Goal: Obtain resource: Obtain resource

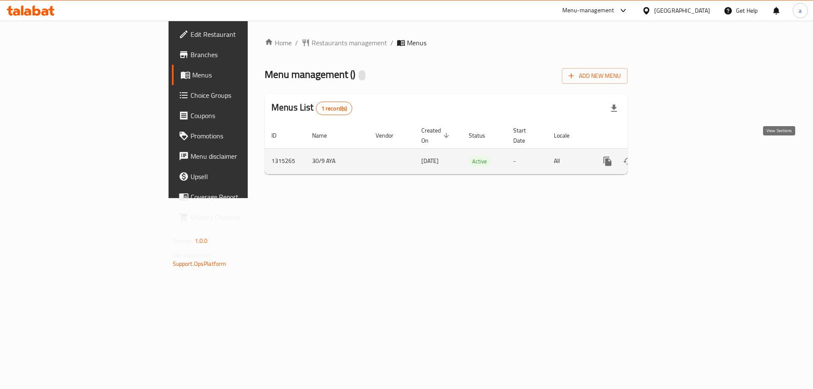
click at [679, 155] on link "enhanced table" at bounding box center [668, 161] width 20 height 20
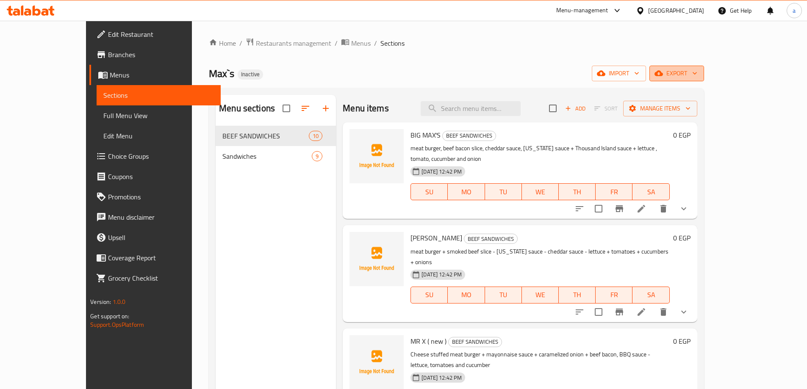
click at [697, 75] on span "export" at bounding box center [676, 73] width 41 height 11
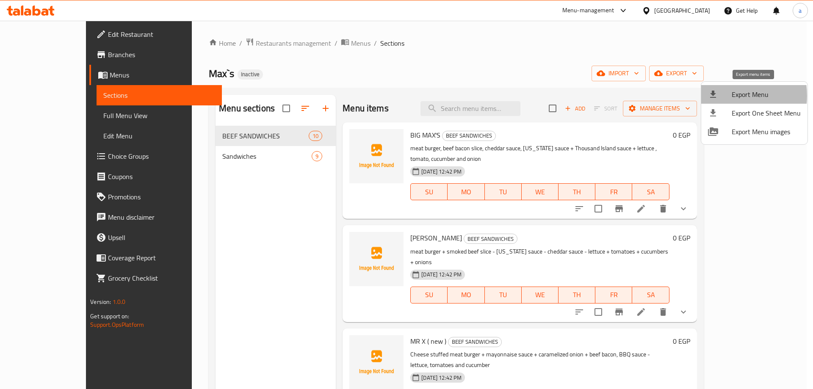
click at [724, 96] on div at bounding box center [720, 94] width 24 height 10
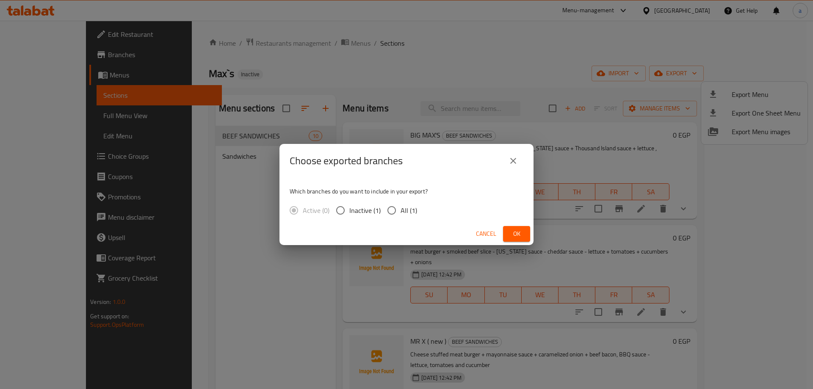
click at [391, 216] on input "All (1)" at bounding box center [392, 211] width 18 height 18
radio input "true"
click at [508, 237] on button "Ok" at bounding box center [516, 234] width 27 height 16
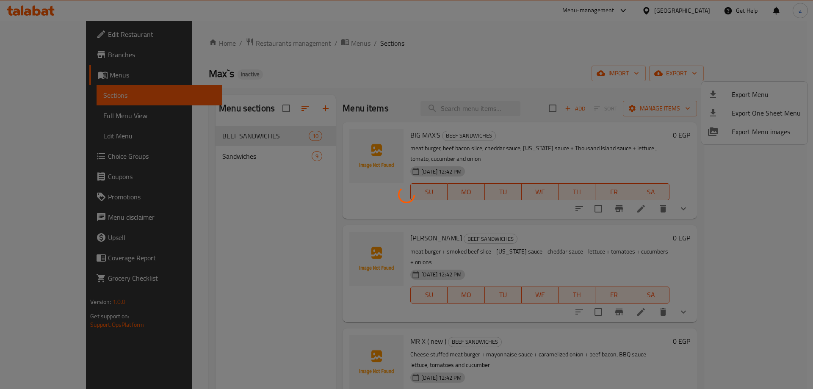
click at [508, 237] on button "Ok" at bounding box center [516, 234] width 27 height 16
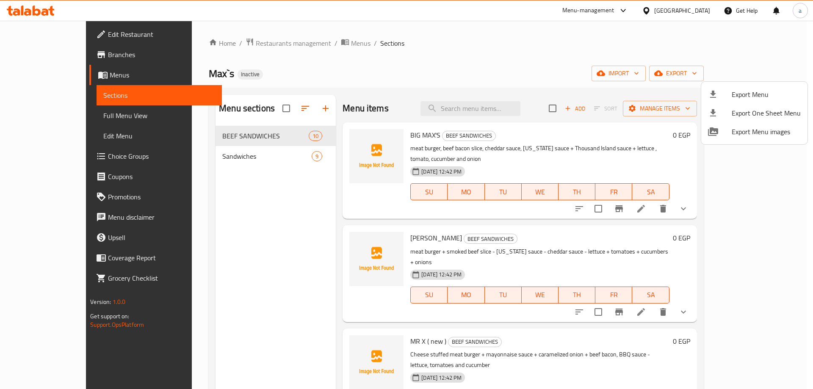
click at [44, 119] on div at bounding box center [406, 194] width 813 height 389
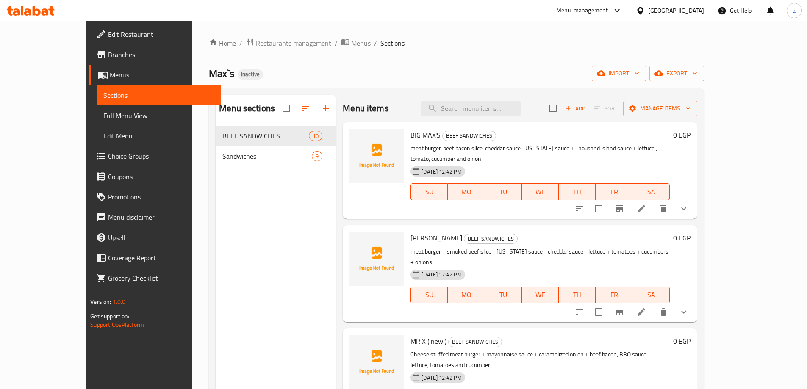
click at [103, 119] on span "Full Menu View" at bounding box center [158, 116] width 111 height 10
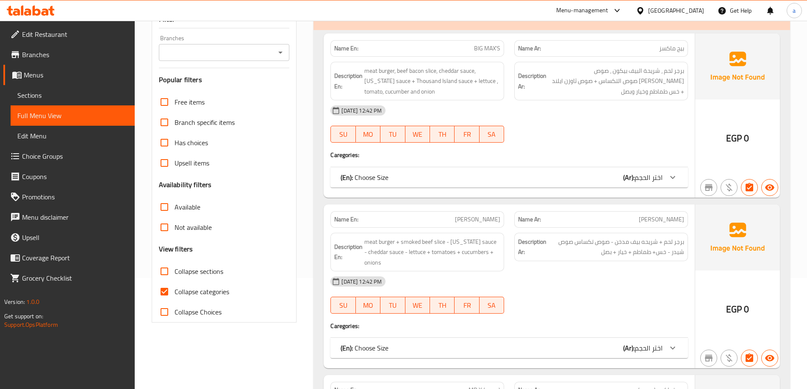
scroll to position [127, 0]
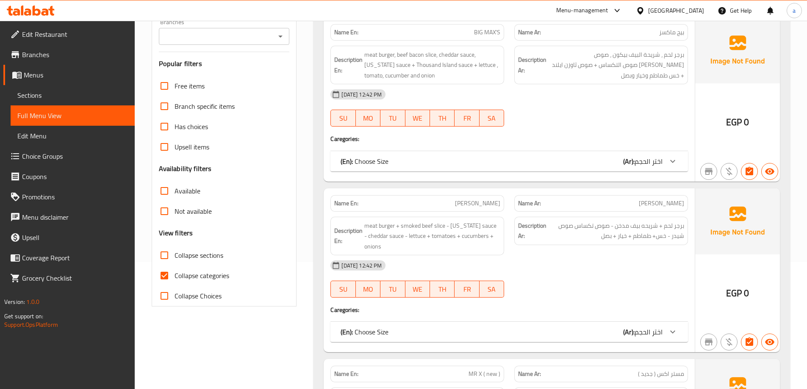
click at [163, 273] on input "Collapse categories" at bounding box center [164, 275] width 20 height 20
checkbox input "false"
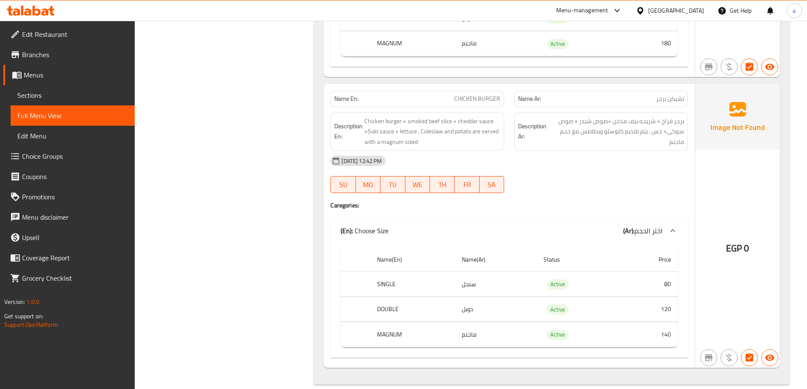
scroll to position [4279, 0]
